Goal: Find specific page/section: Find specific page/section

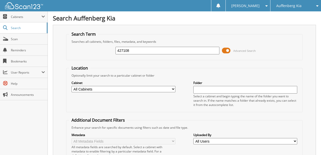
type input "427108"
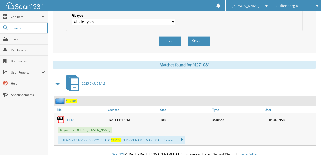
scroll to position [169, 0]
click at [69, 99] on span "427108" at bounding box center [71, 101] width 11 height 4
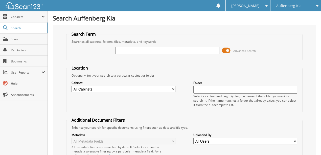
click at [148, 53] on input "text" at bounding box center [167, 51] width 104 height 8
type input "SG396647"
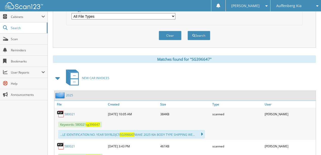
scroll to position [202, 0]
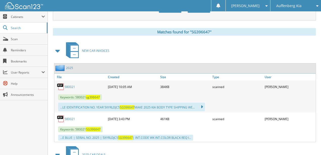
click at [69, 85] on link "580021" at bounding box center [69, 87] width 11 height 4
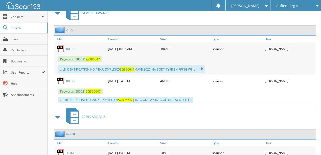
scroll to position [253, 0]
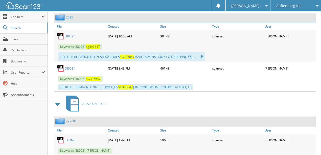
click at [68, 66] on link "580021" at bounding box center [69, 68] width 11 height 4
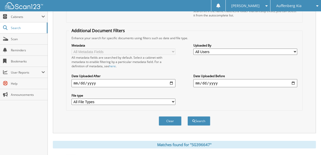
scroll to position [118, 0]
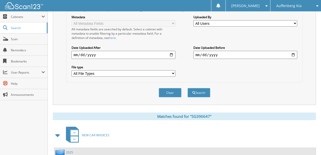
click at [167, 88] on button "Clear" at bounding box center [170, 92] width 23 height 9
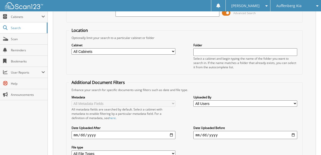
scroll to position [0, 0]
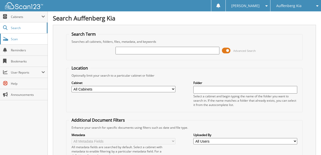
click at [17, 39] on span "Scan" at bounding box center [28, 39] width 34 height 4
